Goal: Book appointment/travel/reservation

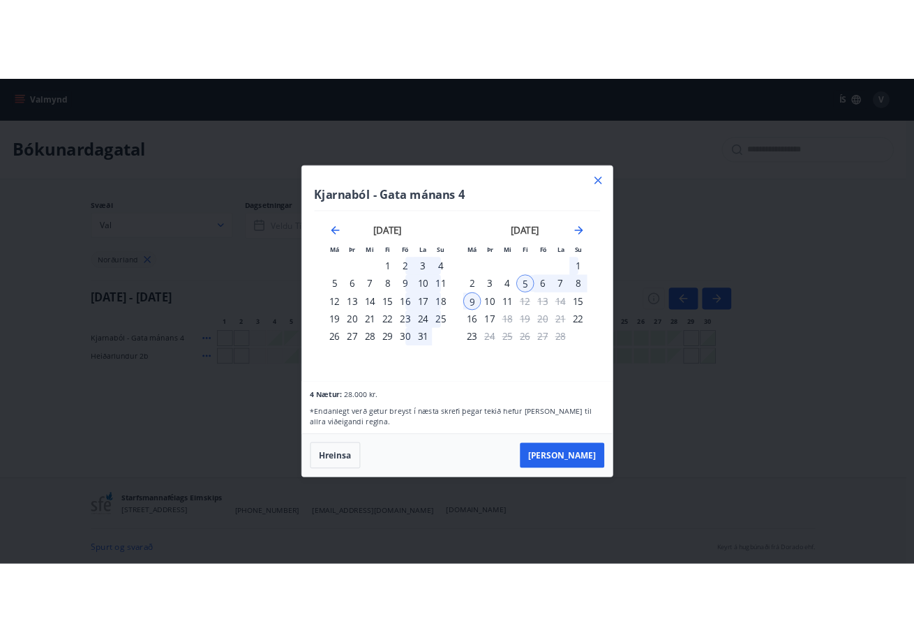
scroll to position [1, 0]
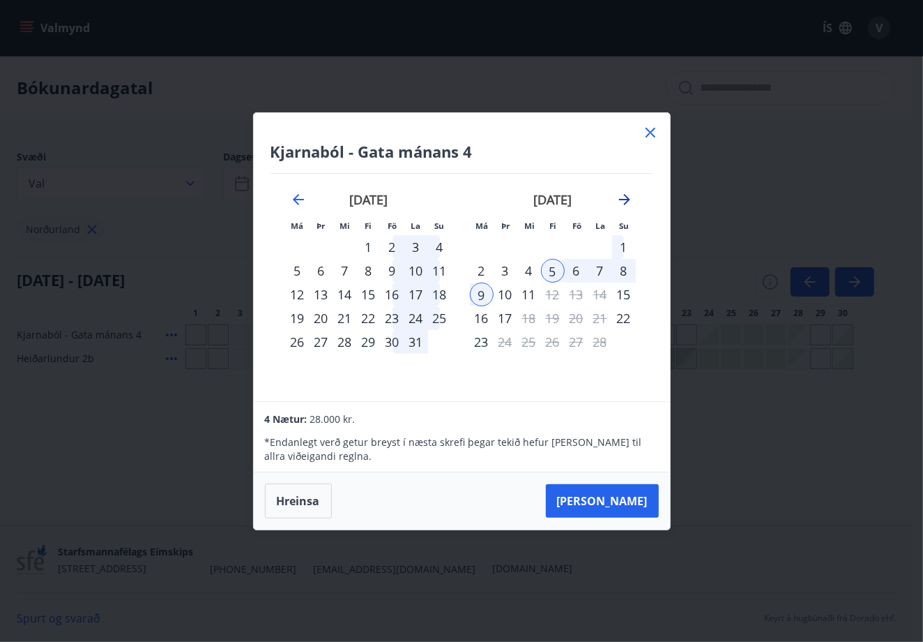
click at [629, 197] on icon "Move forward to switch to the next month." at bounding box center [625, 199] width 17 height 17
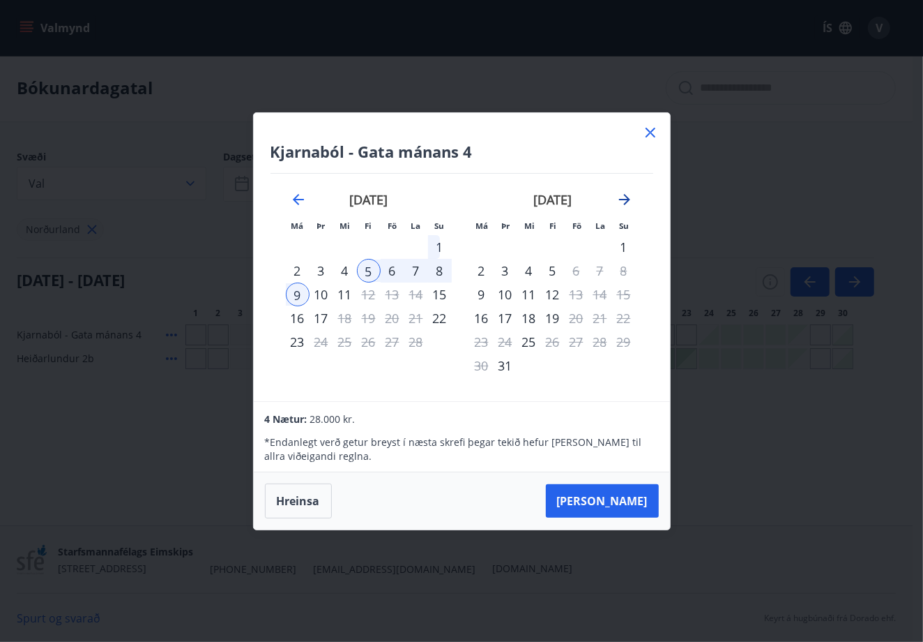
click at [629, 197] on icon "Move forward to switch to the next month." at bounding box center [625, 199] width 17 height 17
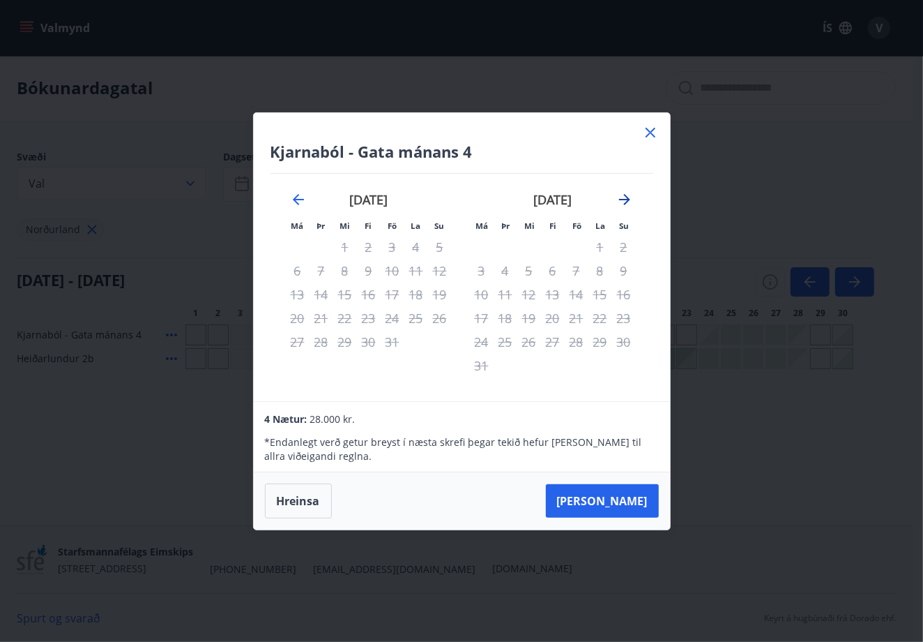
click at [629, 197] on icon "Move forward to switch to the next month." at bounding box center [625, 199] width 17 height 17
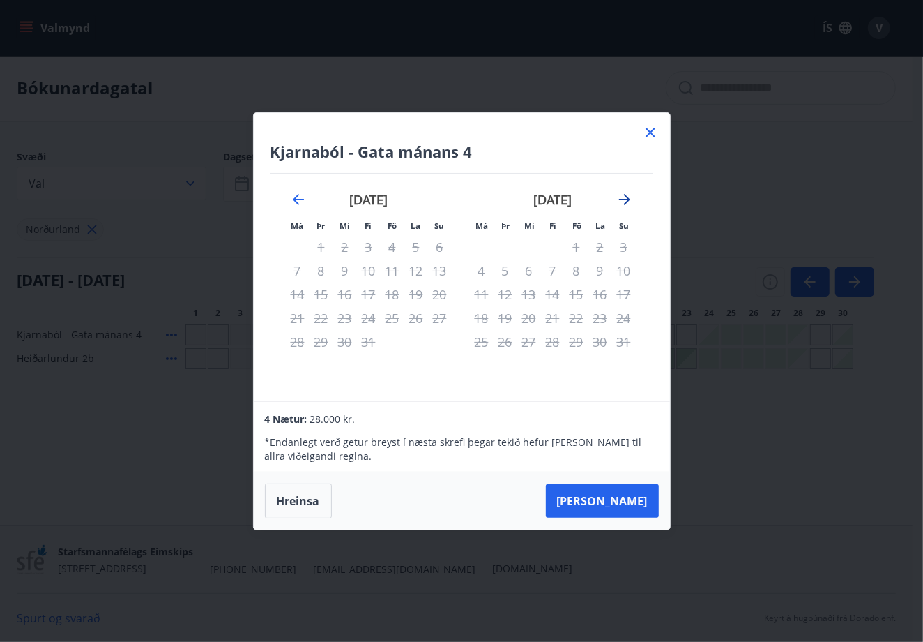
click at [629, 197] on icon "Move forward to switch to the next month." at bounding box center [625, 199] width 17 height 17
click at [292, 195] on icon "Move backward to switch to the previous month." at bounding box center [298, 199] width 17 height 17
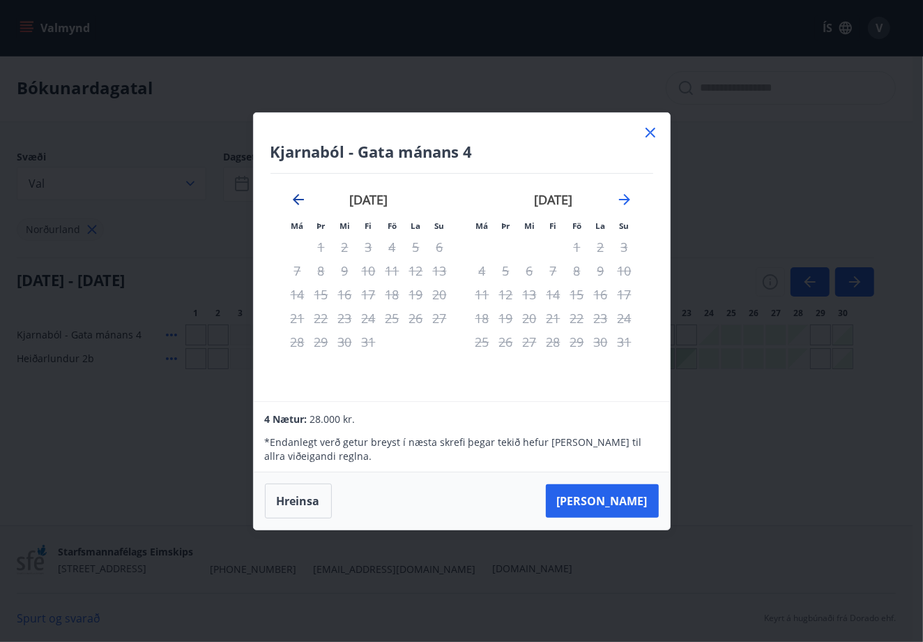
click at [292, 195] on icon "Move backward to switch to the previous month." at bounding box center [298, 199] width 17 height 17
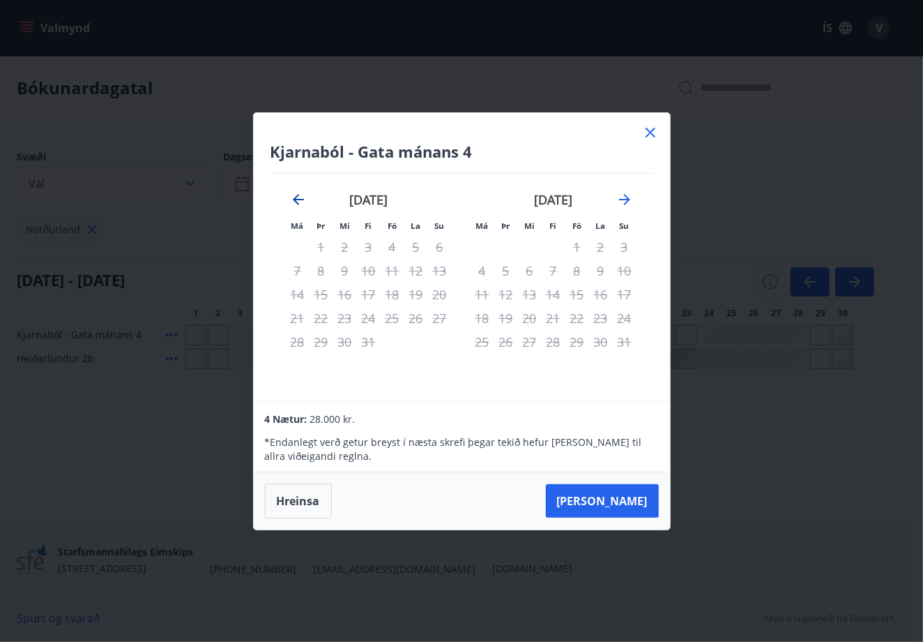
click at [292, 195] on icon "Move backward to switch to the previous month." at bounding box center [298, 199] width 17 height 17
click at [308, 195] on div "[DATE]" at bounding box center [369, 204] width 166 height 61
click at [296, 203] on icon "Move backward to switch to the previous month." at bounding box center [298, 199] width 17 height 17
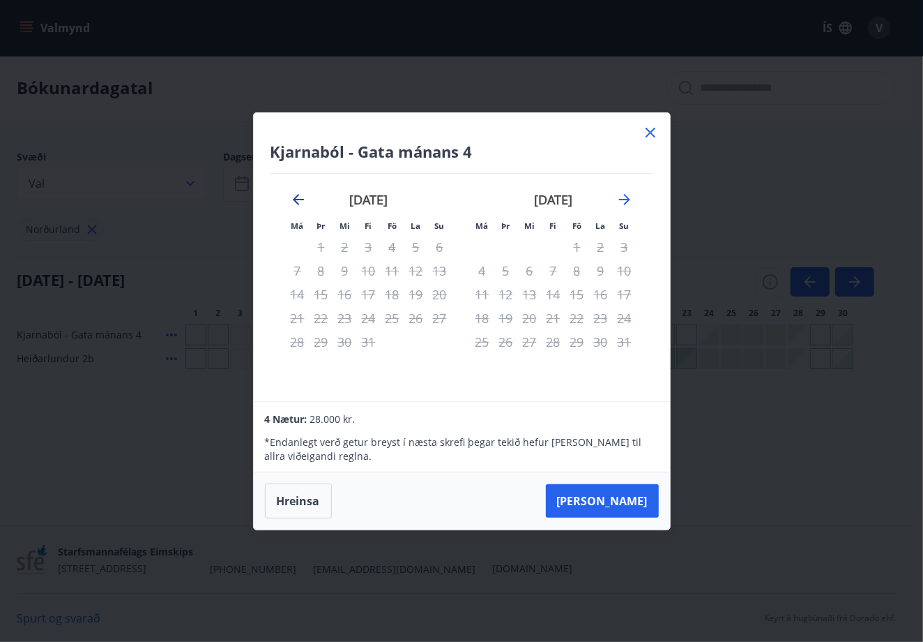
click at [296, 203] on icon "Move backward to switch to the previous month." at bounding box center [298, 199] width 17 height 17
click at [625, 203] on icon "Move forward to switch to the next month." at bounding box center [624, 199] width 11 height 11
click at [296, 198] on icon "Move backward to switch to the previous month." at bounding box center [298, 199] width 17 height 17
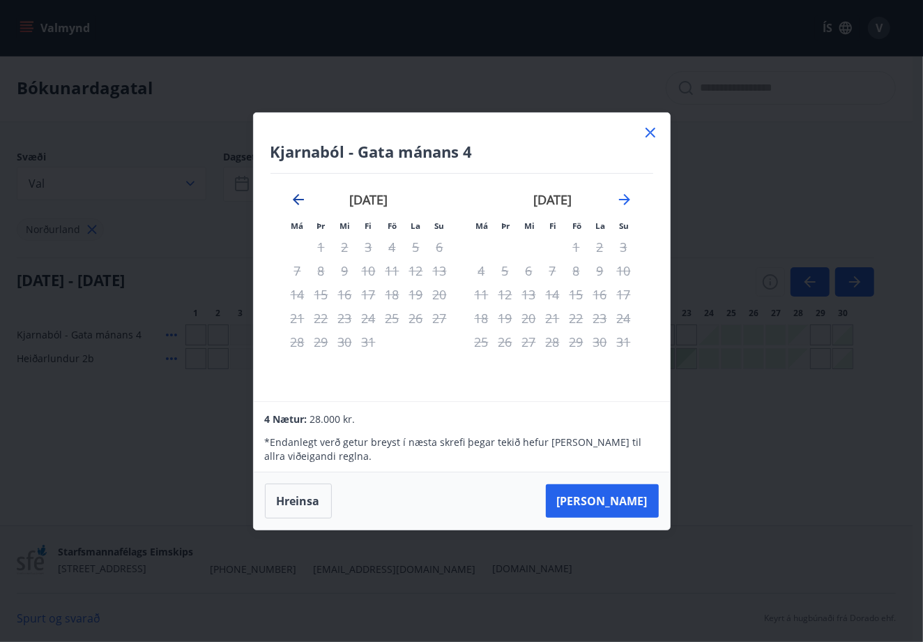
click at [296, 198] on icon "Move backward to switch to the previous month." at bounding box center [298, 199] width 17 height 17
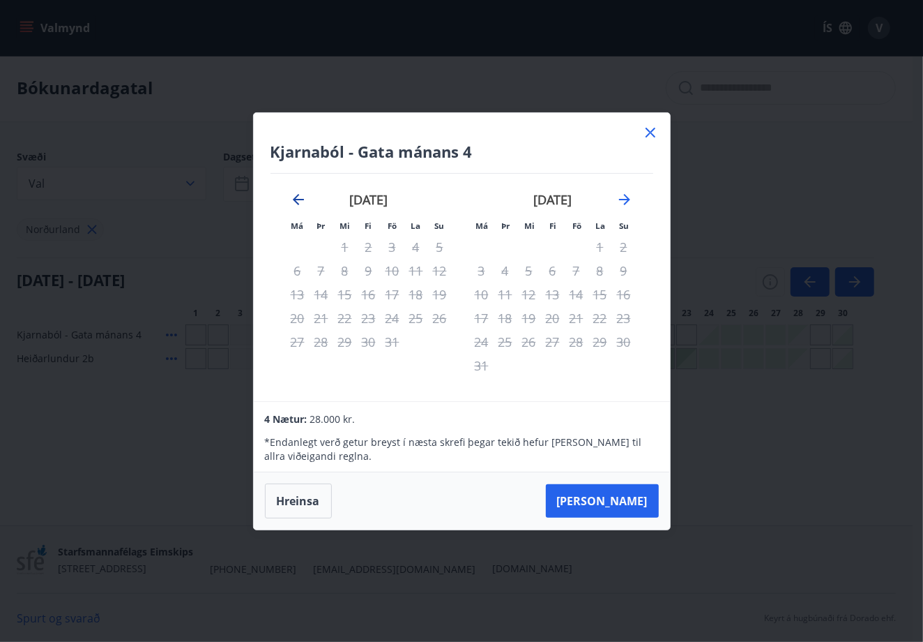
click at [296, 198] on icon "Move backward to switch to the previous month." at bounding box center [298, 199] width 17 height 17
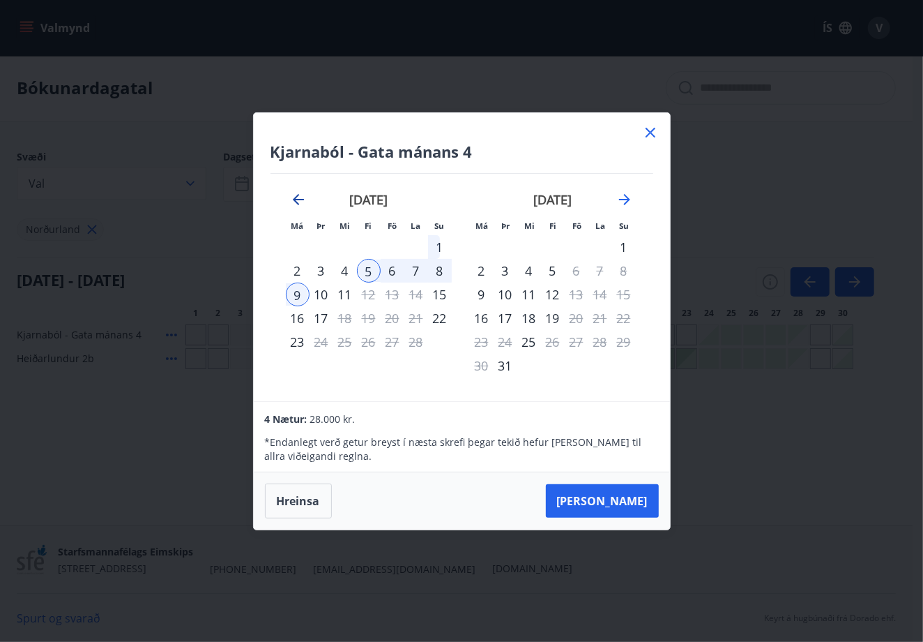
click at [295, 195] on icon "Move backward to switch to the previous month." at bounding box center [298, 199] width 17 height 17
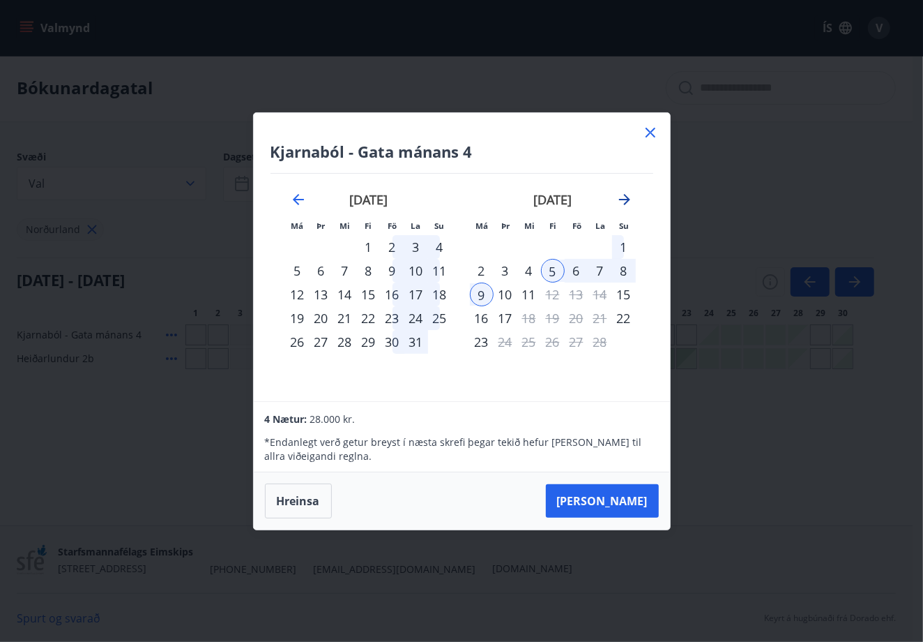
click at [627, 197] on icon "Move forward to switch to the next month." at bounding box center [624, 199] width 11 height 11
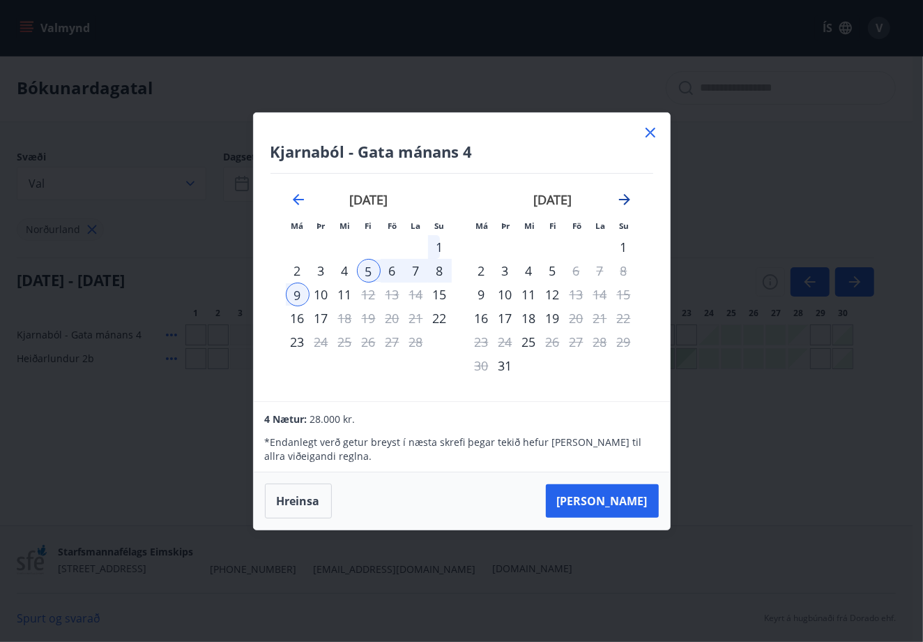
click at [627, 197] on icon "Move forward to switch to the next month." at bounding box center [624, 199] width 11 height 11
click at [296, 203] on icon "Move backward to switch to the previous month." at bounding box center [298, 199] width 11 height 11
click at [623, 196] on icon "Move forward to switch to the next month." at bounding box center [625, 199] width 17 height 17
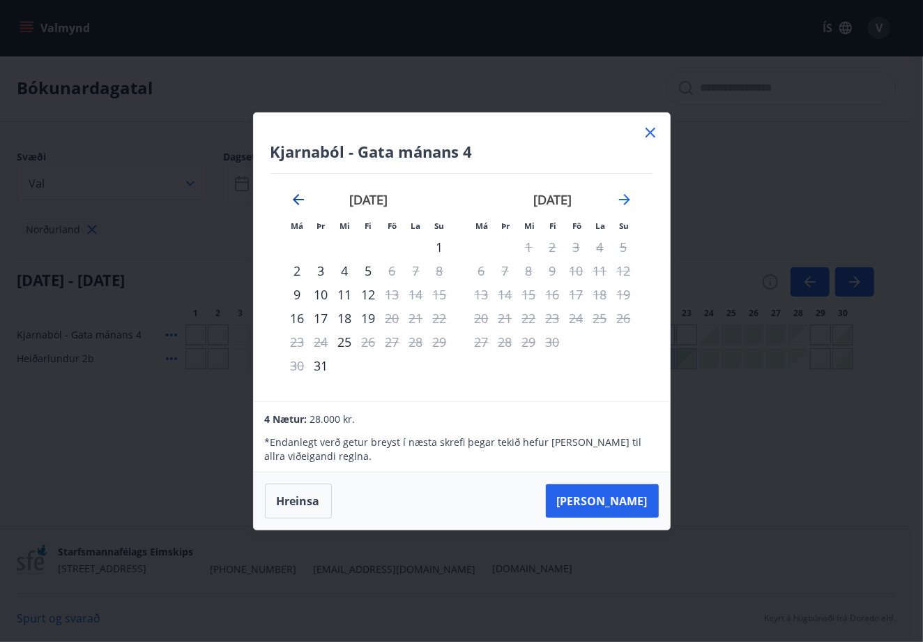
click at [296, 202] on icon "Move backward to switch to the previous month." at bounding box center [298, 199] width 11 height 11
click at [522, 55] on div "[GEOGRAPHIC_DATA] - Gata mánans 4 Má Þr Mi Fi Fö La Su Má Þr Mi Fi Fö La Su [DA…" at bounding box center [461, 321] width 923 height 642
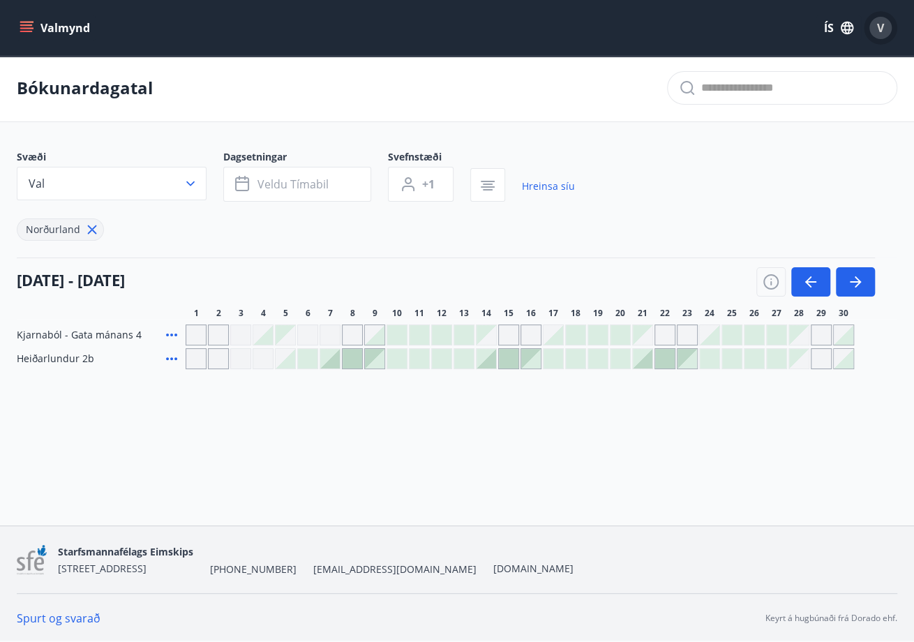
click at [882, 24] on span "V" at bounding box center [880, 27] width 7 height 15
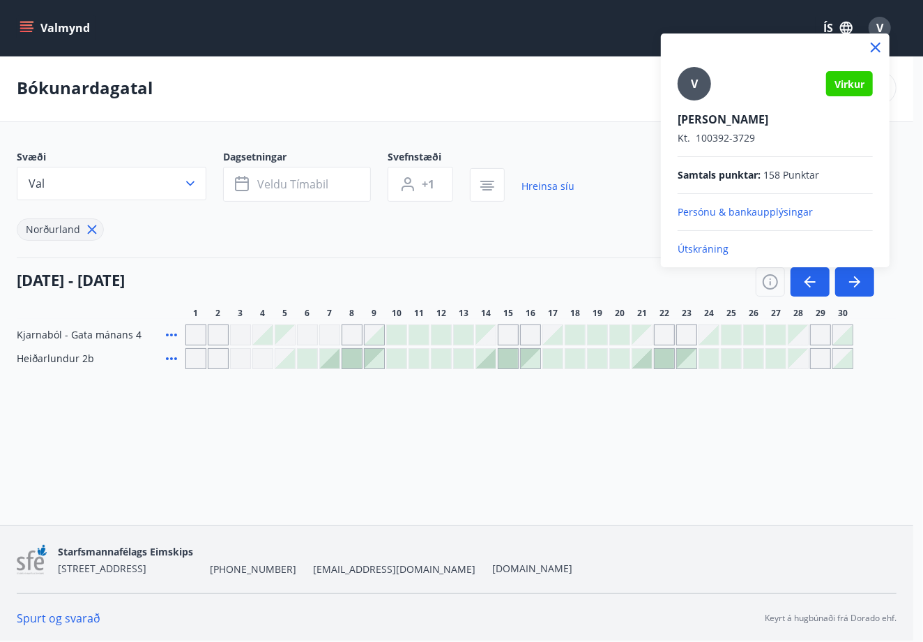
click at [787, 180] on span "158 Punktar" at bounding box center [792, 175] width 56 height 14
click at [857, 84] on span "Virkur" at bounding box center [850, 83] width 30 height 13
click at [694, 80] on span "V" at bounding box center [694, 83] width 7 height 15
click at [694, 103] on input "V" at bounding box center [773, 110] width 190 height 15
click at [739, 212] on p "Persónu & bankaupplýsingar" at bounding box center [775, 212] width 195 height 14
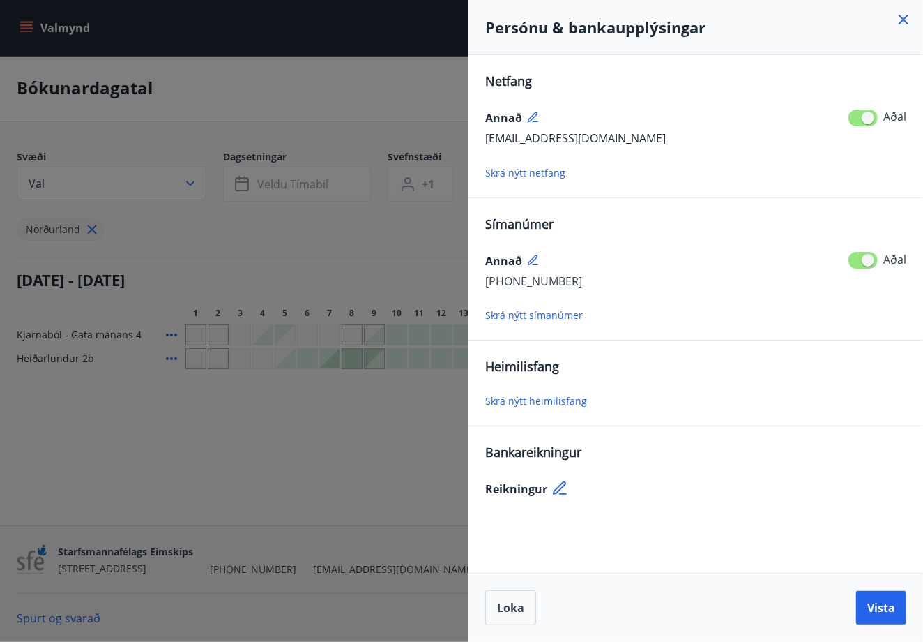
click at [903, 22] on icon at bounding box center [904, 19] width 17 height 17
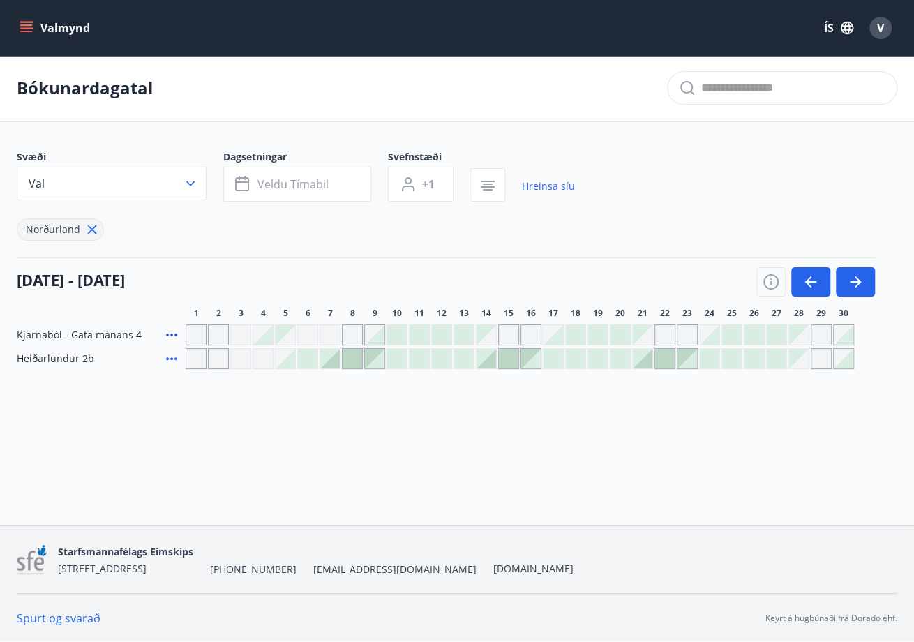
scroll to position [0, 0]
